Goal: Task Accomplishment & Management: Use online tool/utility

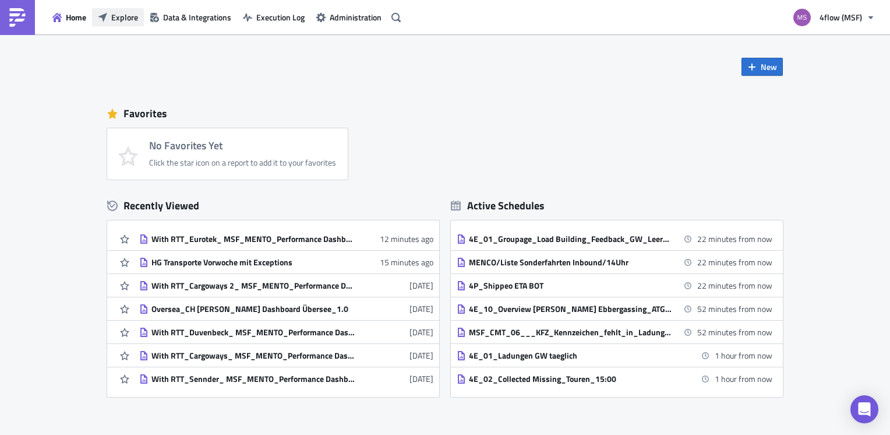
click at [98, 16] on icon "button" at bounding box center [102, 17] width 9 height 9
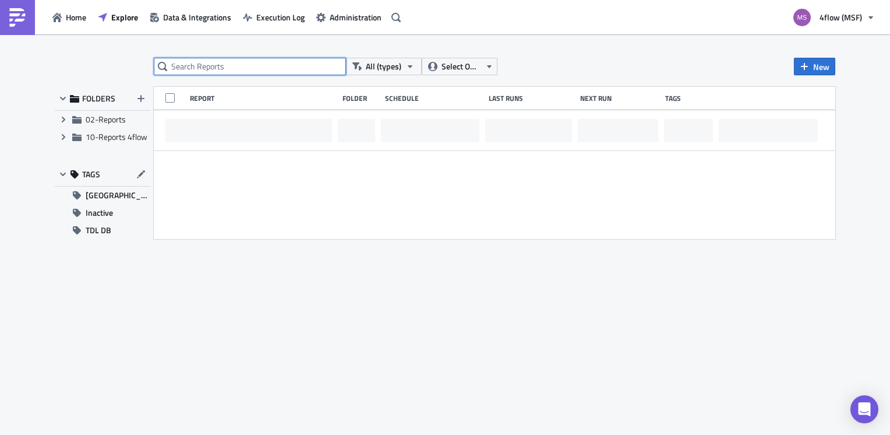
click at [189, 64] on input "text" at bounding box center [250, 66] width 192 height 17
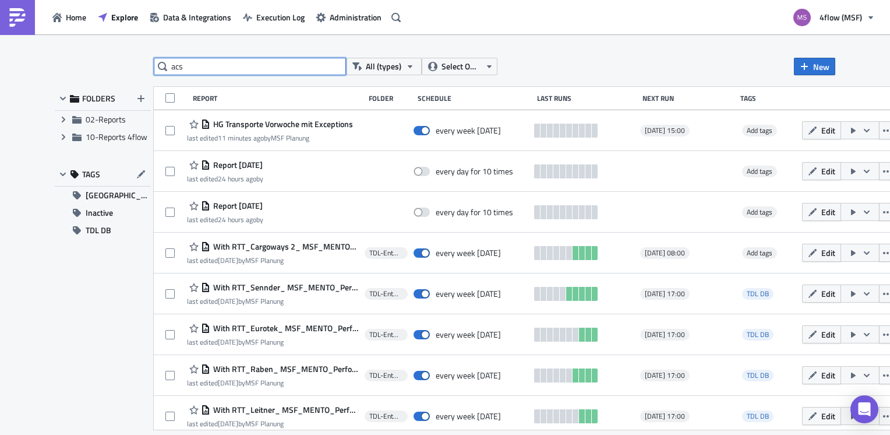
type input "acs"
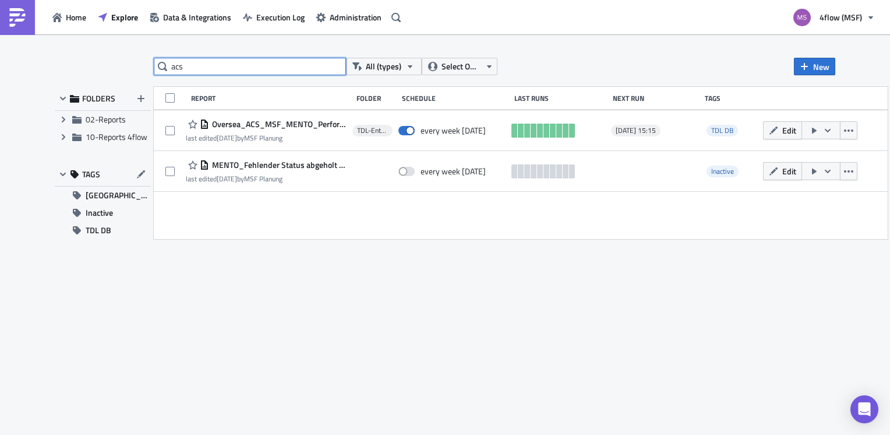
drag, startPoint x: 199, startPoint y: 67, endPoint x: 128, endPoint y: 65, distance: 70.5
click at [128, 65] on div "acs All (types) Select Owner New FOLDERS Expand group 02-Reports Expand group 1…" at bounding box center [445, 235] width 792 height 355
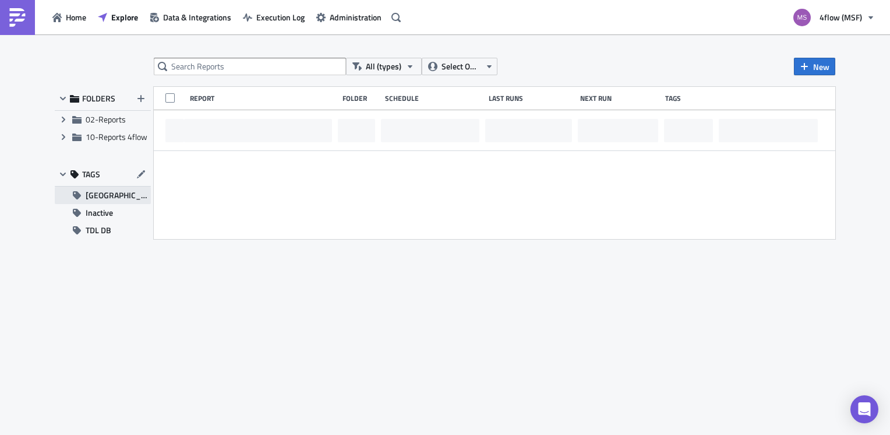
click at [107, 195] on span "GRP Load Building" at bounding box center [118, 194] width 65 height 17
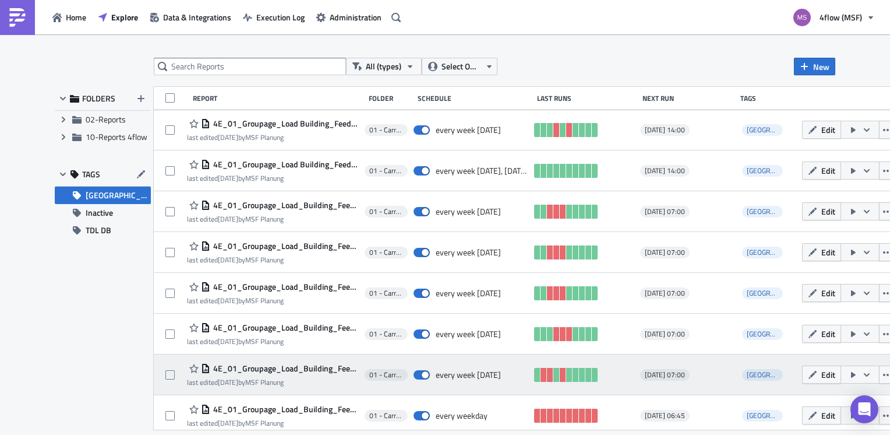
scroll to position [414, 0]
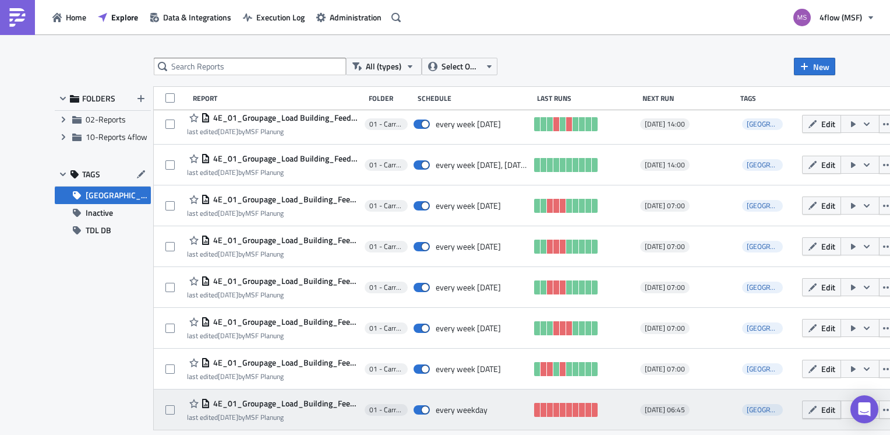
click at [824, 409] on span "Edit" at bounding box center [828, 409] width 14 height 12
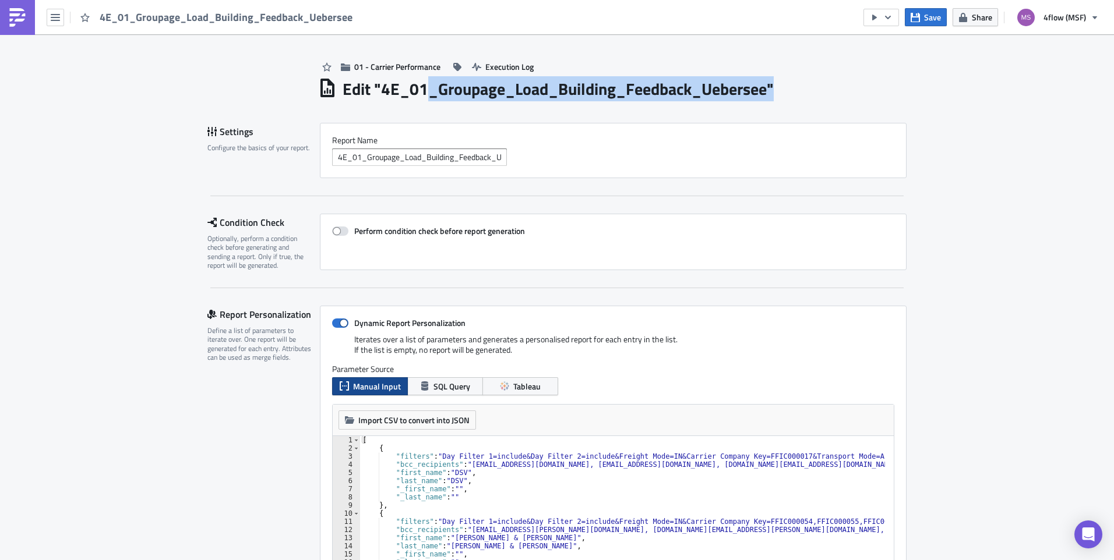
drag, startPoint x: 427, startPoint y: 90, endPoint x: 773, endPoint y: 95, distance: 345.5
click at [773, 95] on h1 "Edit " 4E_01_Groupage_Load_Building_Feedback_Uebersee "" at bounding box center [558, 89] width 431 height 21
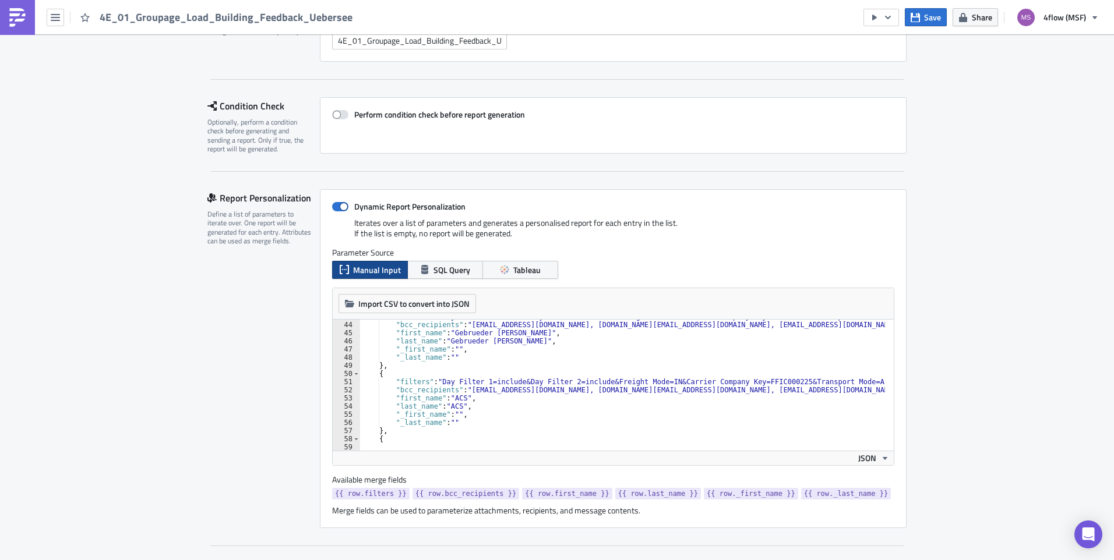
scroll to position [385, 0]
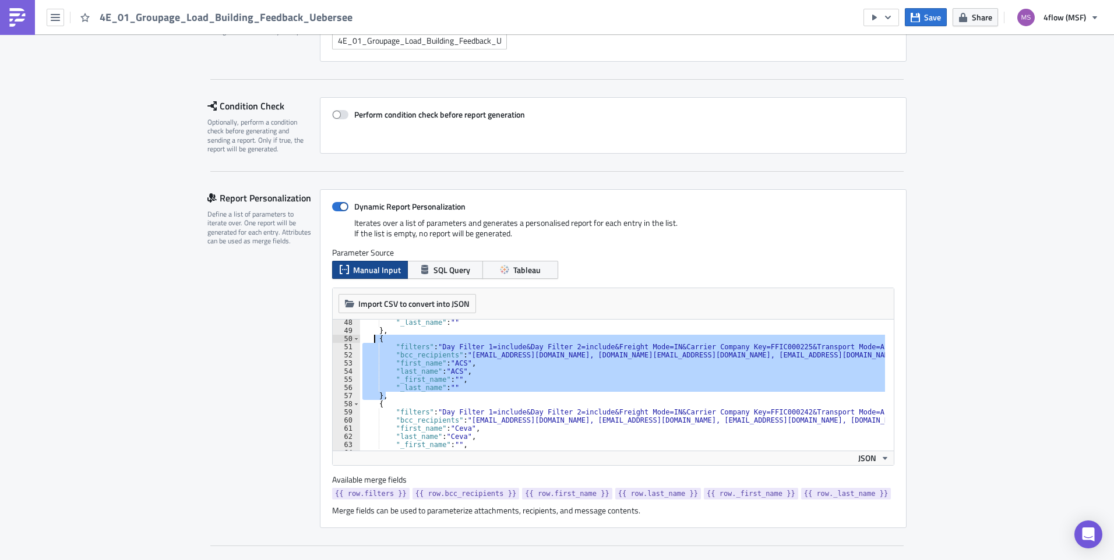
drag, startPoint x: 390, startPoint y: 397, endPoint x: 368, endPoint y: 340, distance: 60.7
click at [368, 340] on div ""_last_name" : "" } , { "filters" : "Day Filter 1=include&Day Filter 2=include&…" at bounding box center [954, 388] width 1189 height 139
type textarea "{ "filters": "Day Filter 1=include&Day Filter 2=include&Freight Mode=IN&Carrier…"
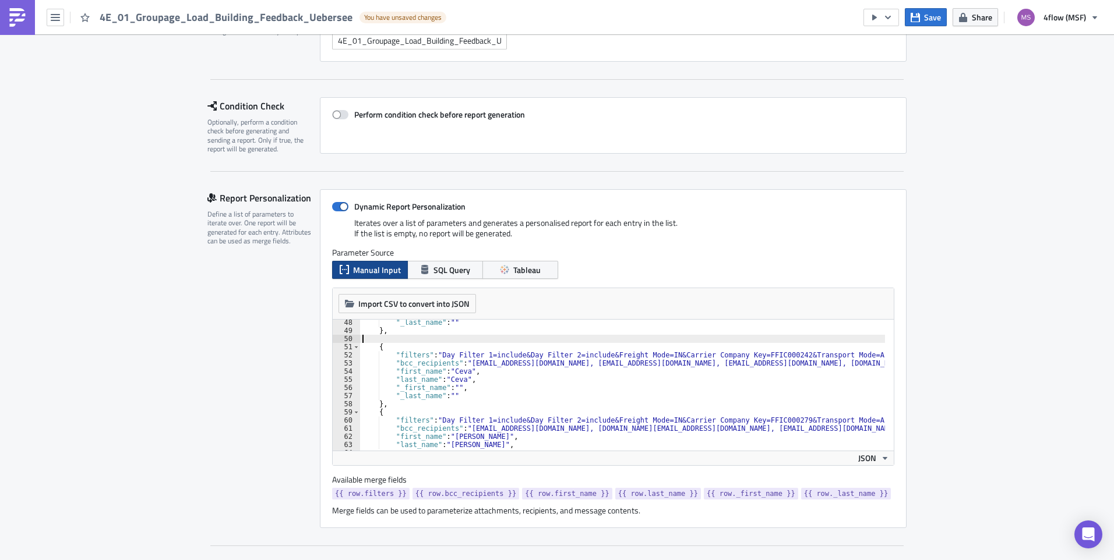
type textarea "},"
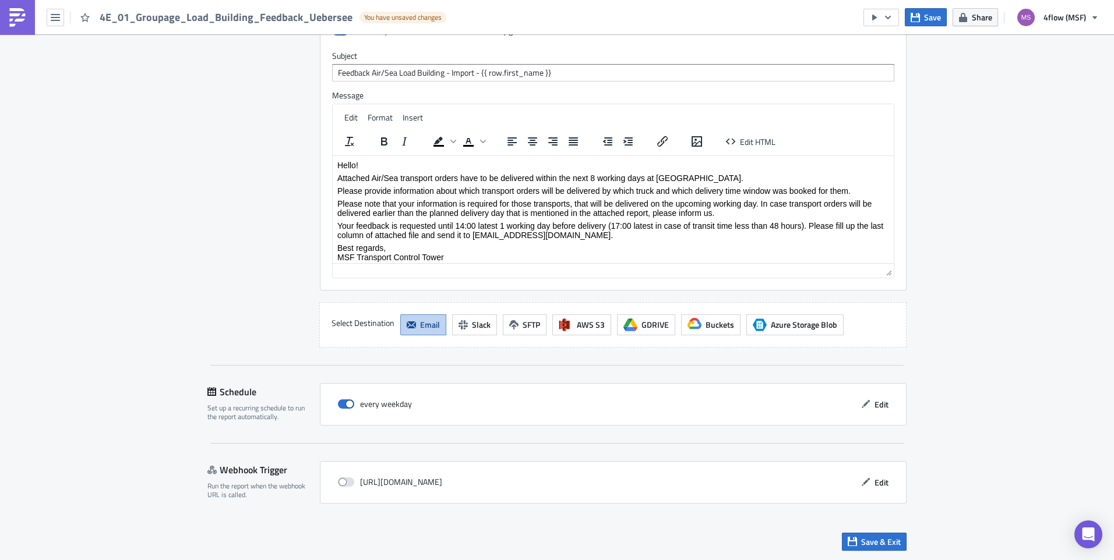
scroll to position [1225, 0]
click at [881, 434] on span "Save & Exit" at bounding box center [881, 541] width 40 height 12
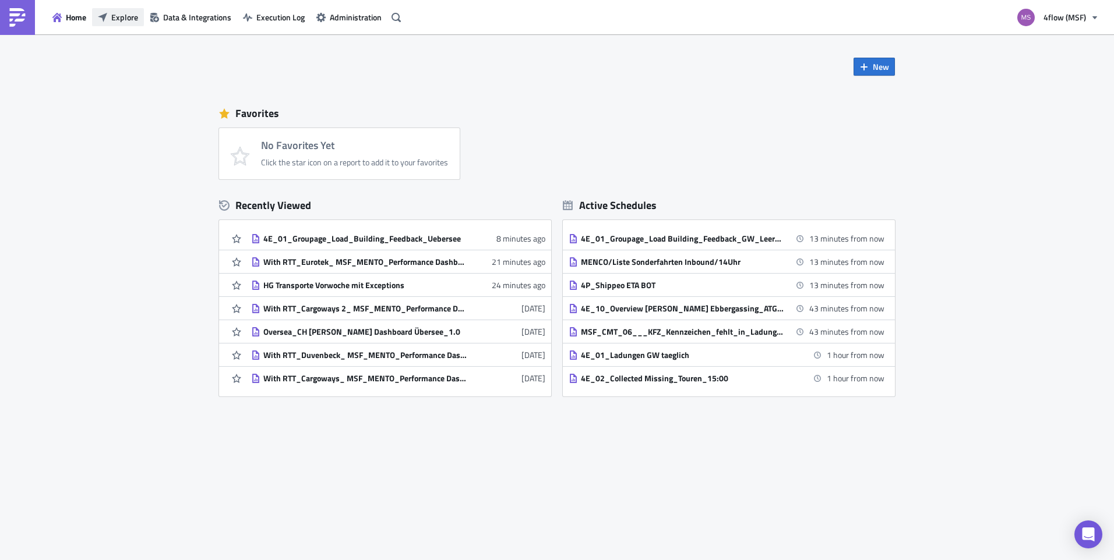
click at [121, 12] on span "Explore" at bounding box center [124, 17] width 27 height 12
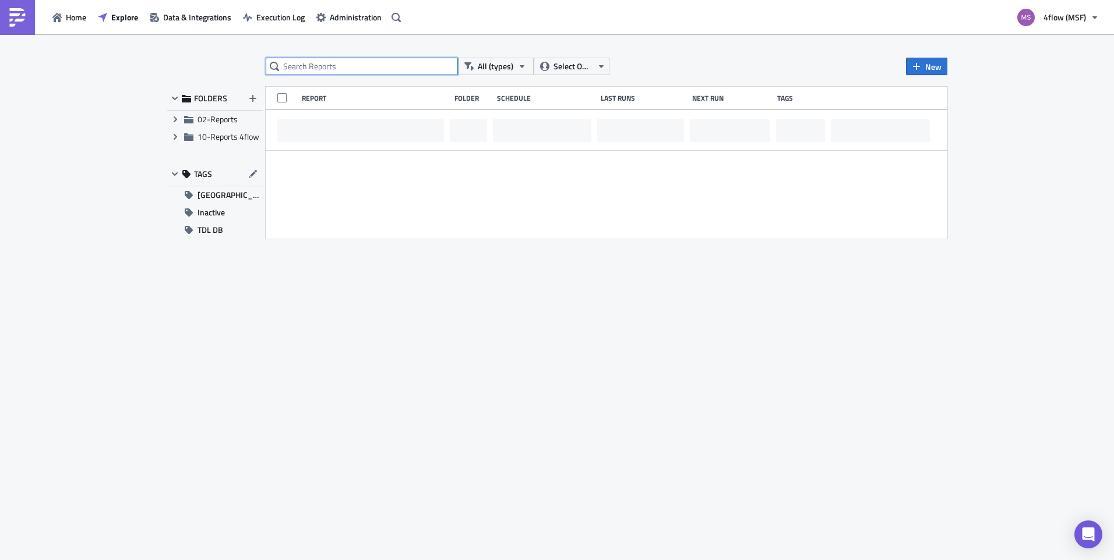
click at [314, 59] on input "text" at bounding box center [362, 66] width 192 height 17
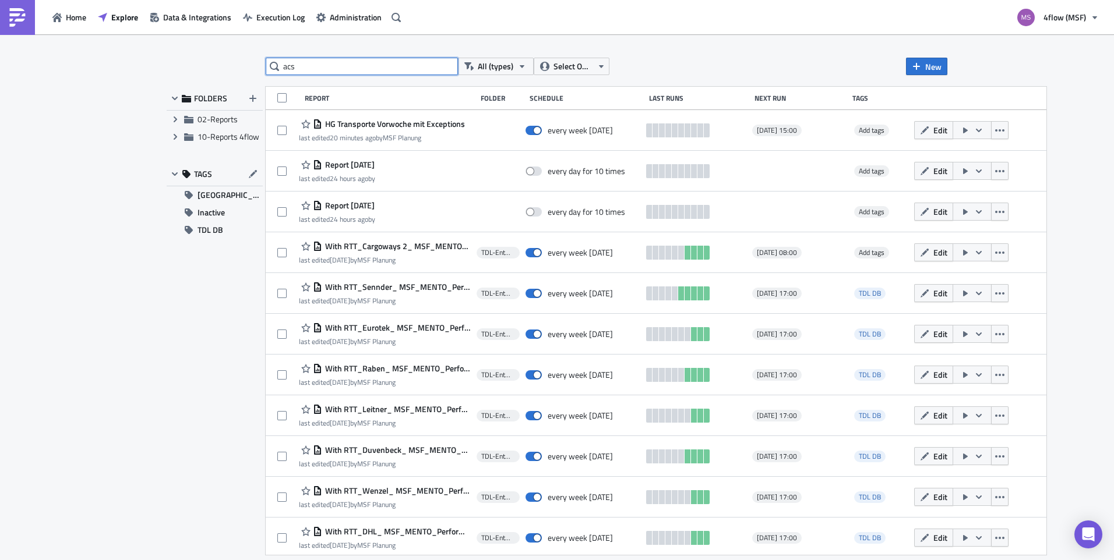
type input "acs"
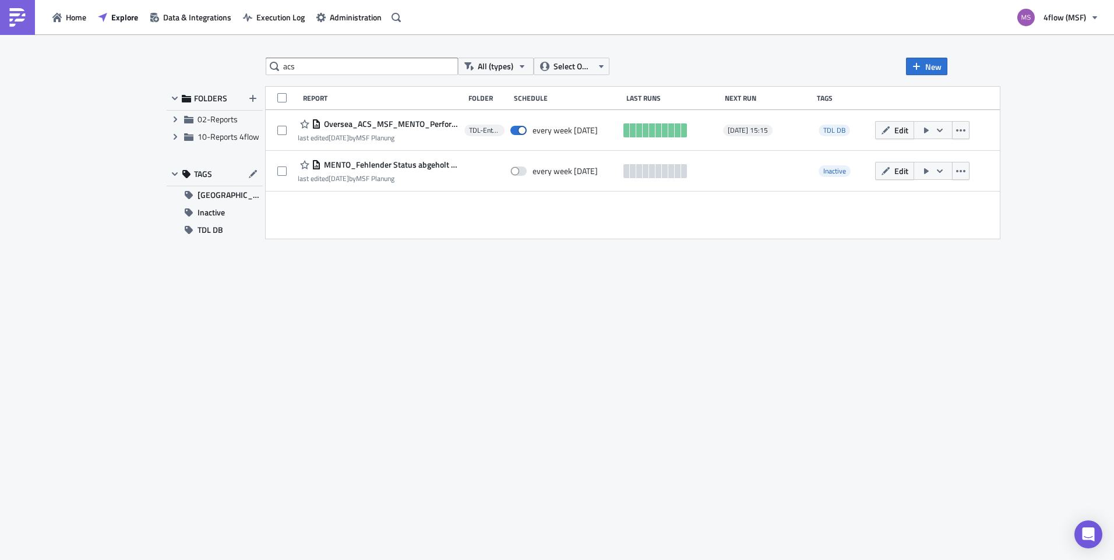
click at [352, 341] on div "acs All (types) Select Owner New FOLDERS Expand group 02-Reports Expand group 1…" at bounding box center [557, 298] width 792 height 481
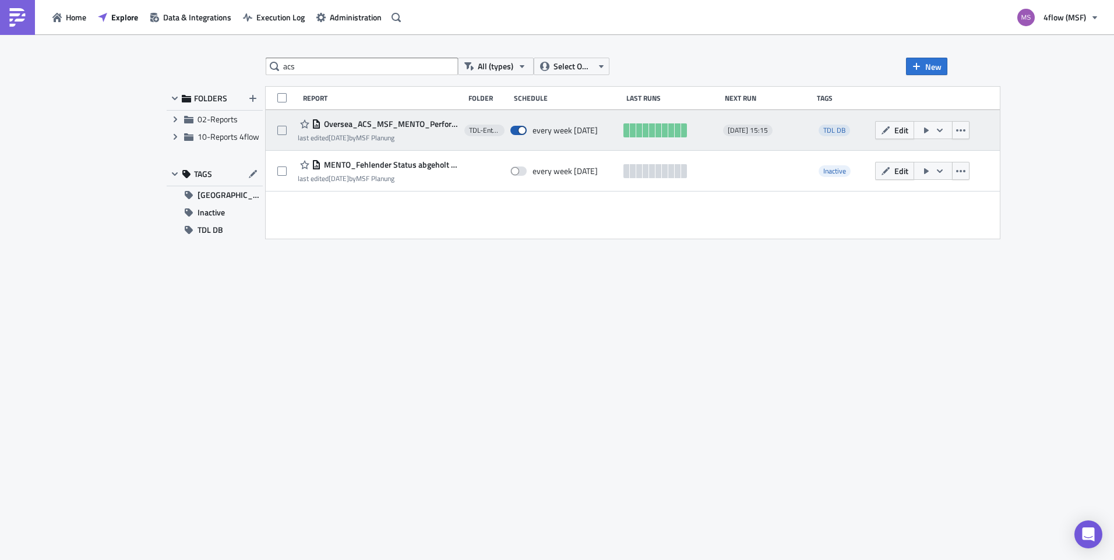
click at [527, 130] on span at bounding box center [518, 130] width 16 height 9
click at [520, 130] on input "checkbox" at bounding box center [517, 131] width 8 height 8
checkbox input "false"
click at [845, 131] on span "TDL DB" at bounding box center [834, 130] width 22 height 11
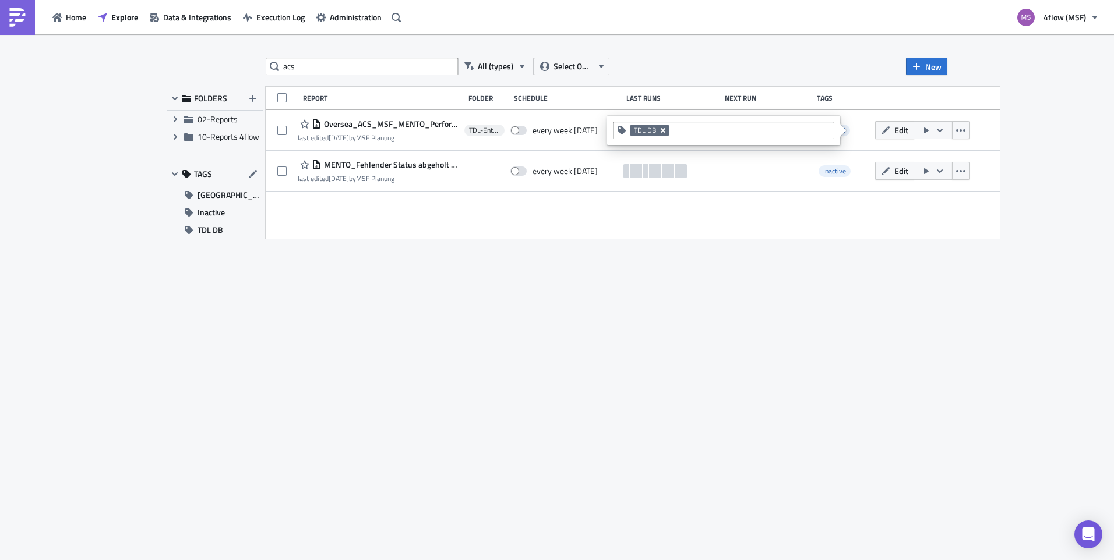
click at [665, 130] on icon "Remove Tag" at bounding box center [662, 130] width 9 height 9
click at [665, 130] on input at bounding box center [730, 131] width 200 height 12
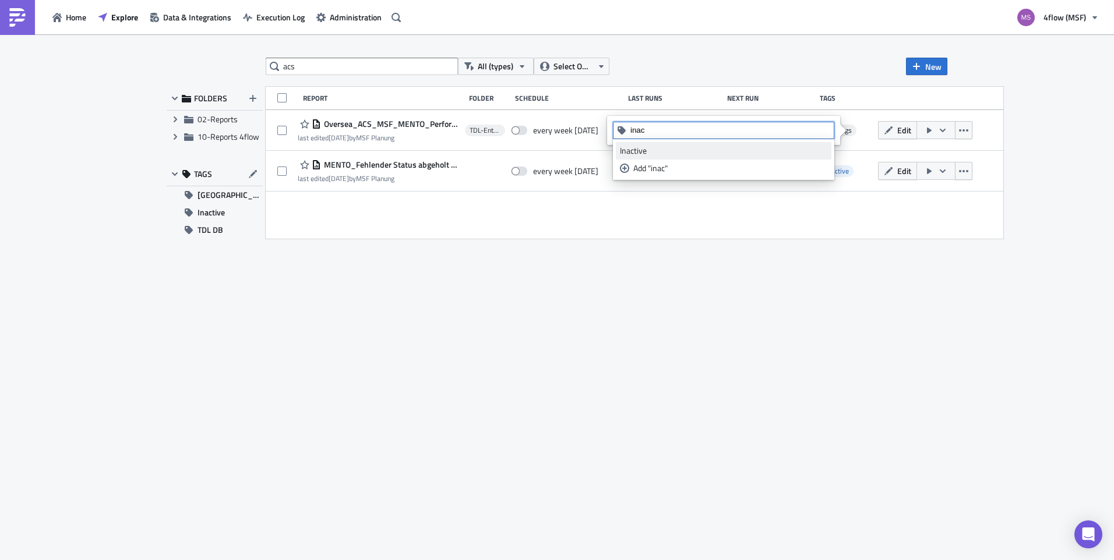
type input "inac"
click at [646, 154] on div "Inactive" at bounding box center [723, 151] width 207 height 12
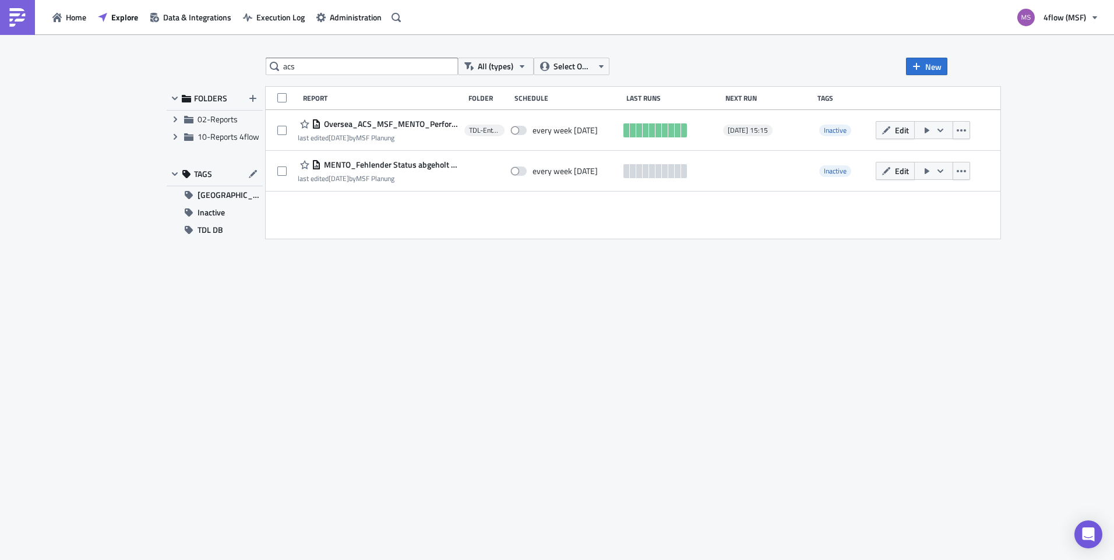
click at [665, 298] on div "acs All (types) Select Owner New FOLDERS Expand group 02-Reports Expand group 1…" at bounding box center [557, 298] width 792 height 481
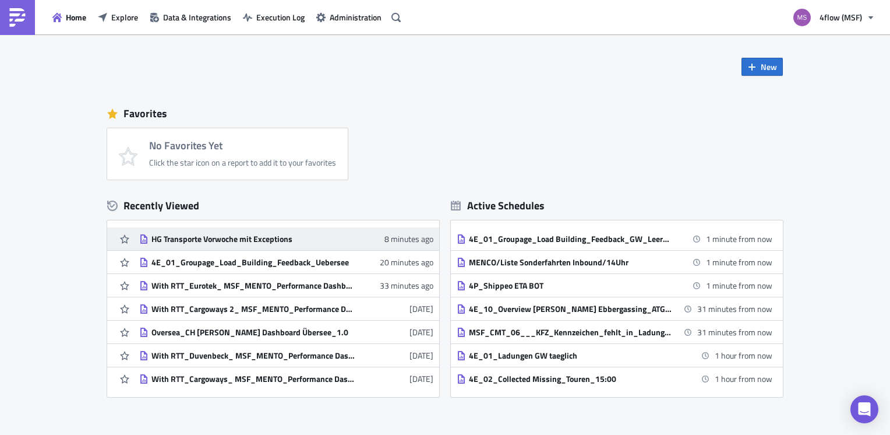
click at [241, 237] on div "HG Transporte Vorwoche mit Exceptions" at bounding box center [253, 239] width 204 height 10
